Goal: Register for event/course

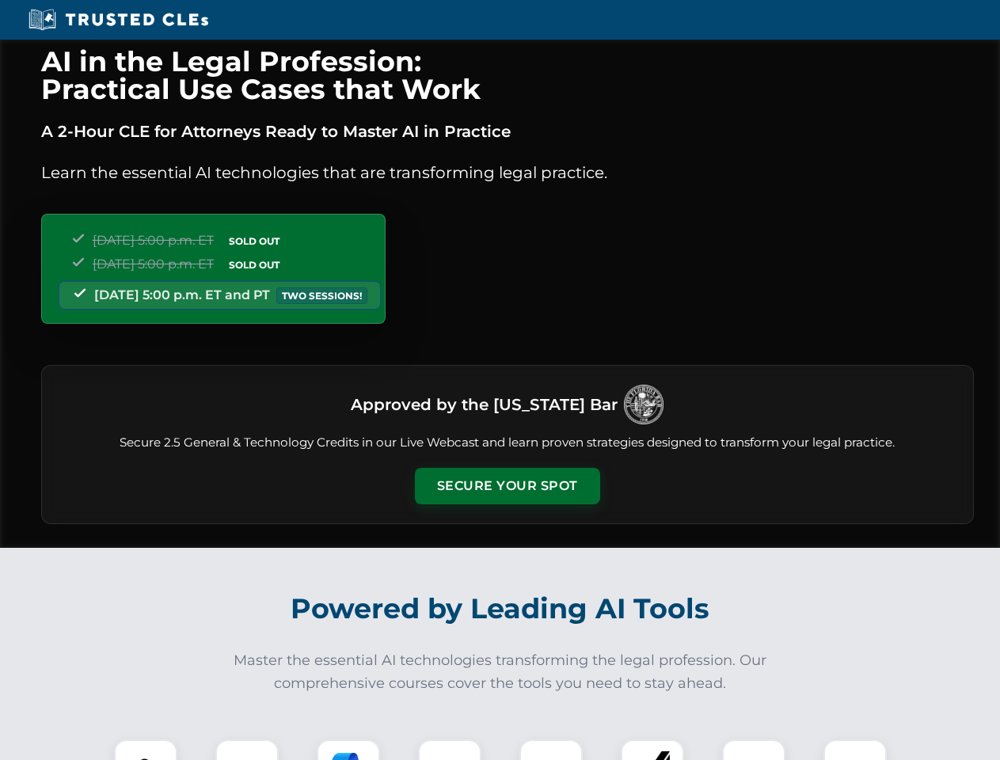
click at [507, 486] on button "Secure Your Spot" at bounding box center [507, 486] width 185 height 36
click at [146, 750] on img at bounding box center [146, 771] width 46 height 46
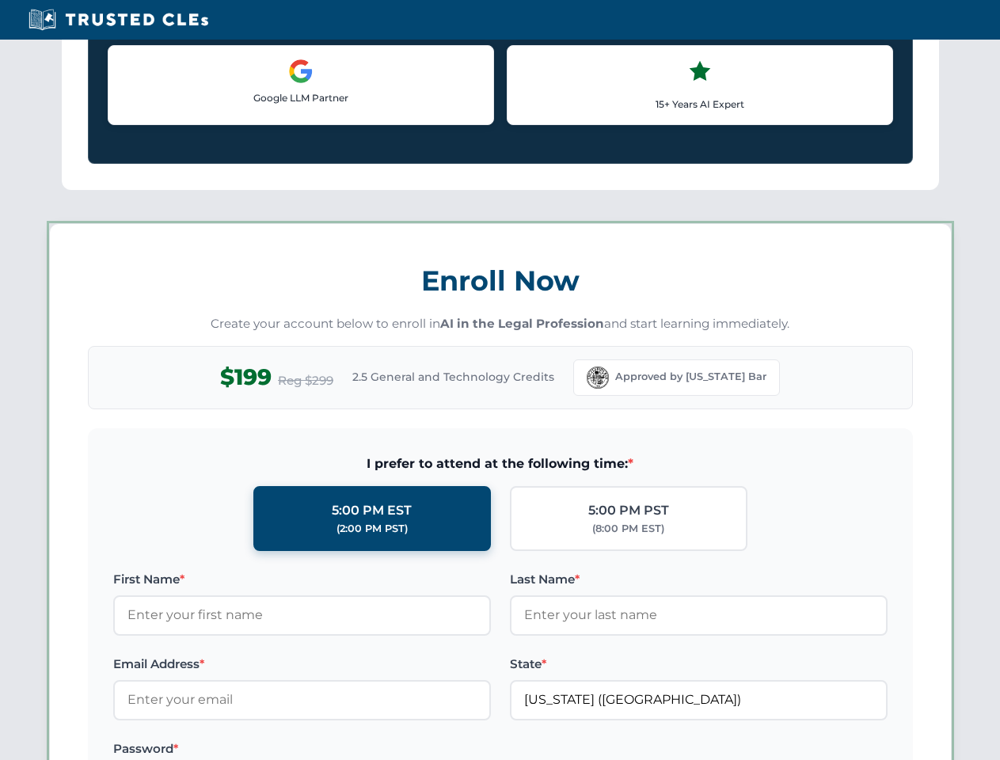
click at [348, 750] on label "Password *" at bounding box center [302, 749] width 378 height 19
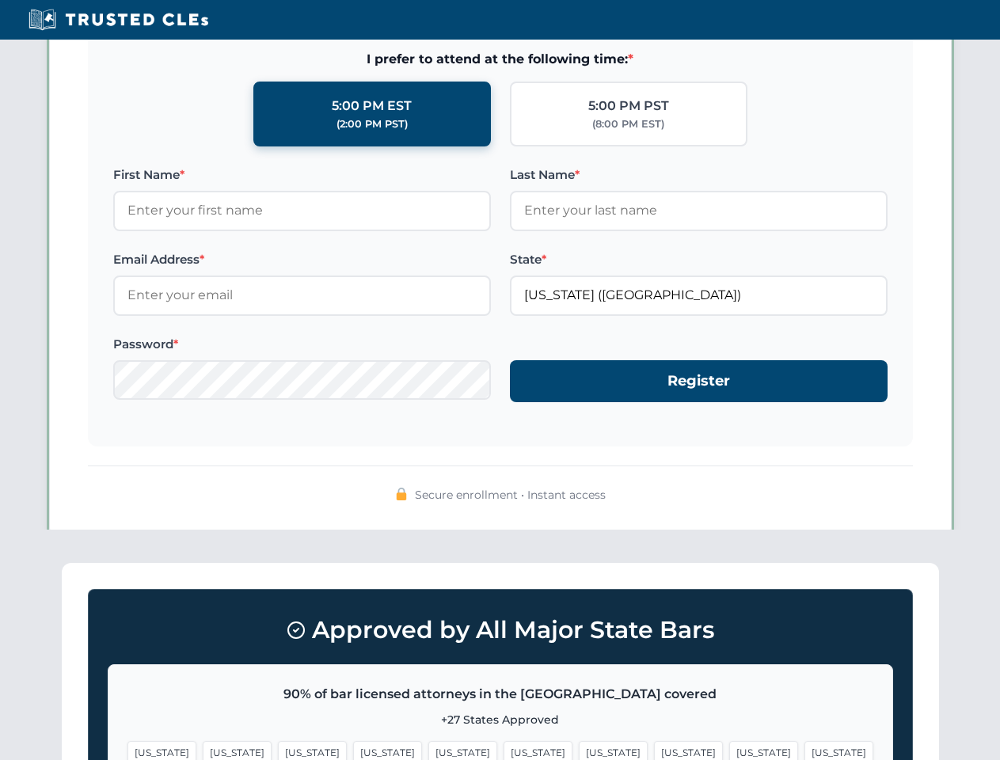
click at [729, 750] on span "[US_STATE]" at bounding box center [763, 752] width 69 height 23
